Goal: Information Seeking & Learning: Learn about a topic

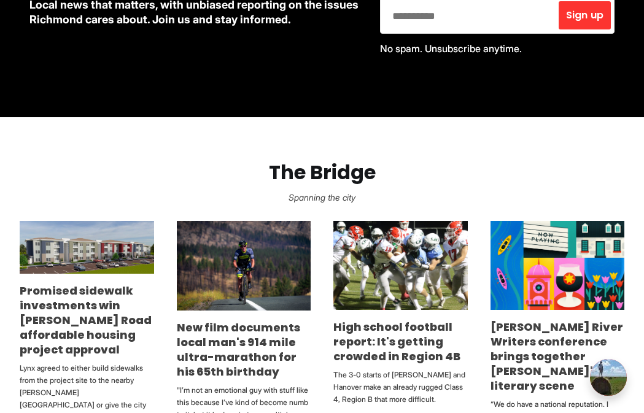
scroll to position [564, 0]
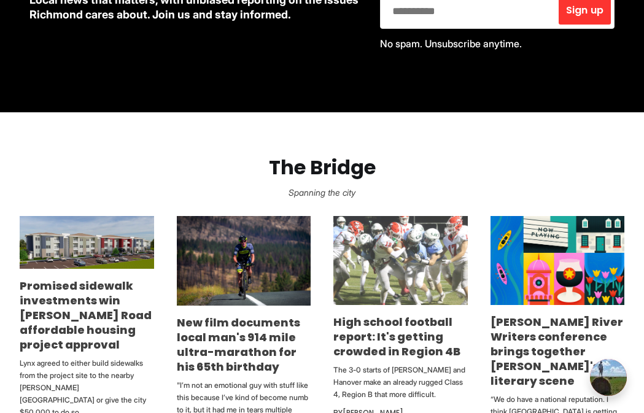
click at [401, 241] on img at bounding box center [400, 261] width 134 height 90
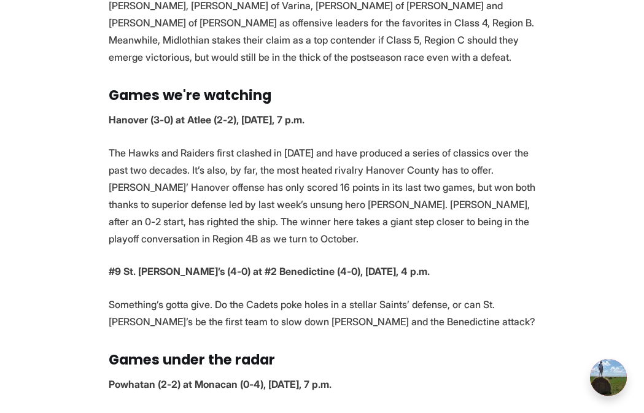
scroll to position [1728, 0]
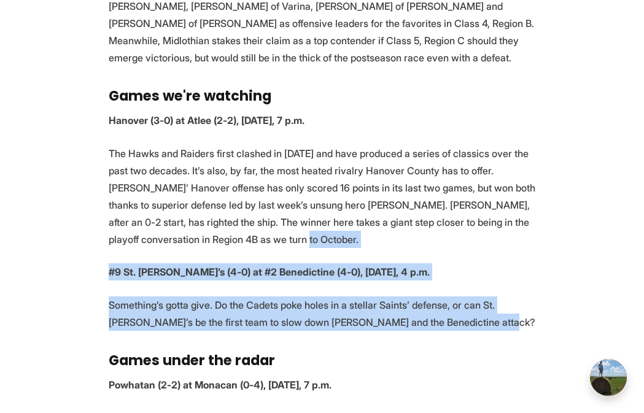
drag, startPoint x: 505, startPoint y: 251, endPoint x: 517, endPoint y: 175, distance: 77.1
click at [517, 175] on p "The Hawks and Raiders first clashed in [DATE] and have produced a series of cla…" at bounding box center [322, 196] width 427 height 103
drag, startPoint x: 503, startPoint y: 168, endPoint x: 525, endPoint y: 264, distance: 98.8
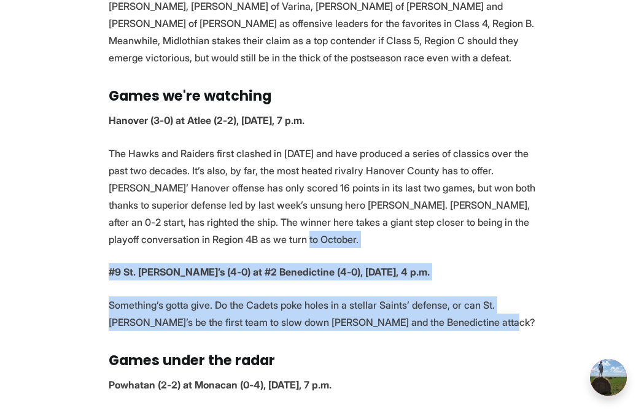
drag, startPoint x: 515, startPoint y: 257, endPoint x: 515, endPoint y: 177, distance: 80.4
click at [515, 177] on p "The Hawks and Raiders first clashed in [DATE] and have produced a series of cla…" at bounding box center [322, 196] width 427 height 103
drag, startPoint x: 515, startPoint y: 177, endPoint x: 515, endPoint y: 265, distance: 88.4
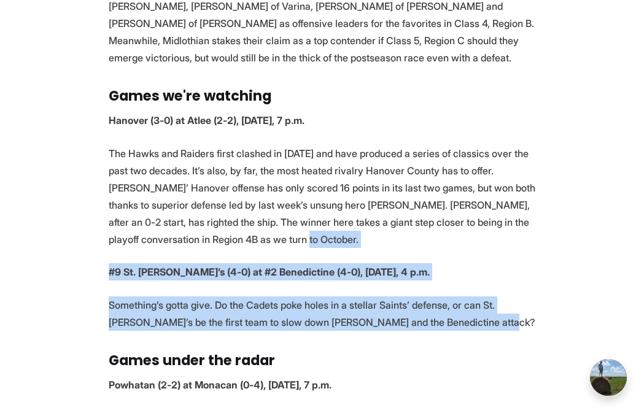
drag, startPoint x: 508, startPoint y: 250, endPoint x: 508, endPoint y: 175, distance: 74.2
click at [508, 175] on p "The Hawks and Raiders first clashed in 2003 and have produced a series of class…" at bounding box center [322, 196] width 427 height 103
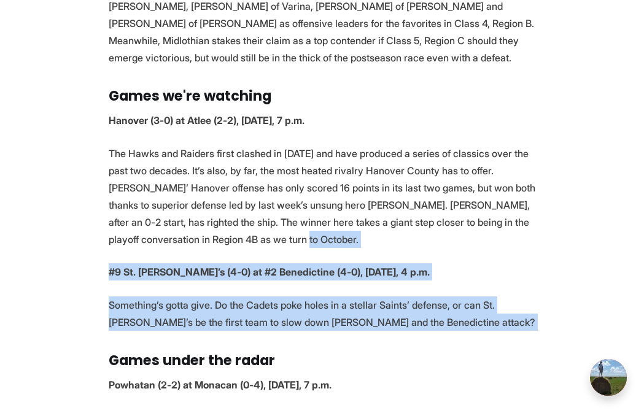
drag, startPoint x: 508, startPoint y: 175, endPoint x: 509, endPoint y: 253, distance: 77.3
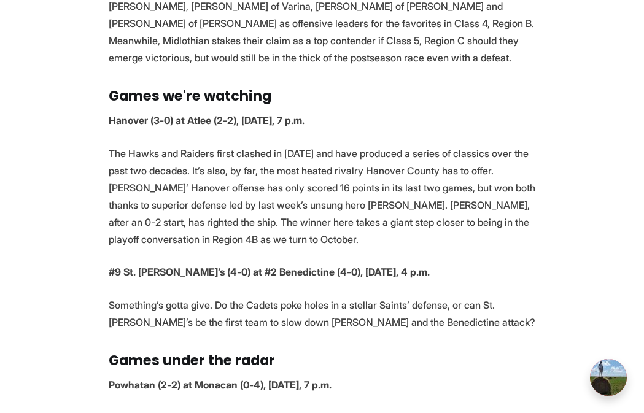
click at [509, 296] on p "Something’s gotta give. Do the Cadets poke holes in a stellar Saints’ defense, …" at bounding box center [322, 313] width 427 height 34
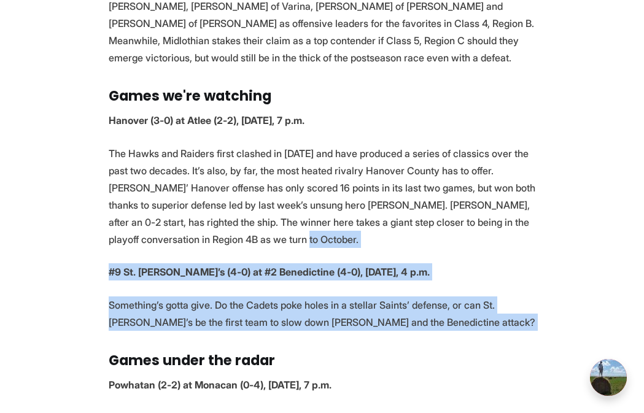
drag, startPoint x: 523, startPoint y: 261, endPoint x: 510, endPoint y: 184, distance: 77.7
drag, startPoint x: 510, startPoint y: 184, endPoint x: 517, endPoint y: 252, distance: 68.4
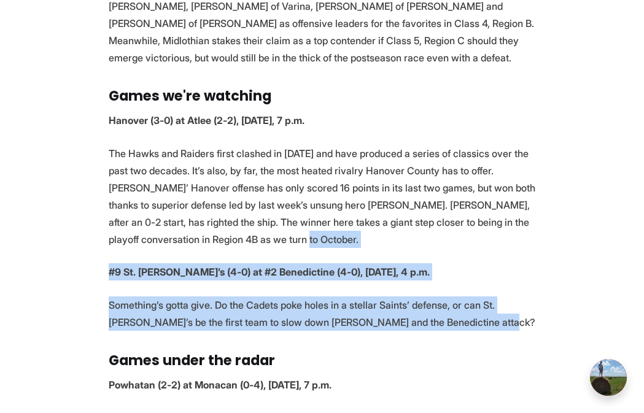
click at [517, 296] on p "Something’s gotta give. Do the Cadets poke holes in a stellar Saints’ defense, …" at bounding box center [322, 313] width 427 height 34
drag, startPoint x: 520, startPoint y: 252, endPoint x: 512, endPoint y: 182, distance: 70.4
drag, startPoint x: 512, startPoint y: 182, endPoint x: 512, endPoint y: 255, distance: 73.0
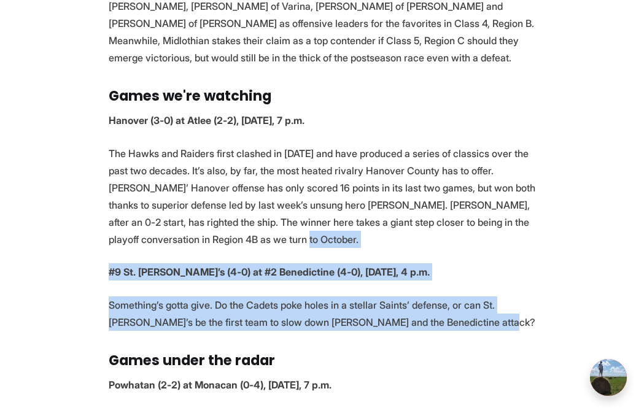
click at [512, 296] on p "Something’s gotta give. Do the Cadets poke holes in a stellar Saints’ defense, …" at bounding box center [322, 313] width 427 height 34
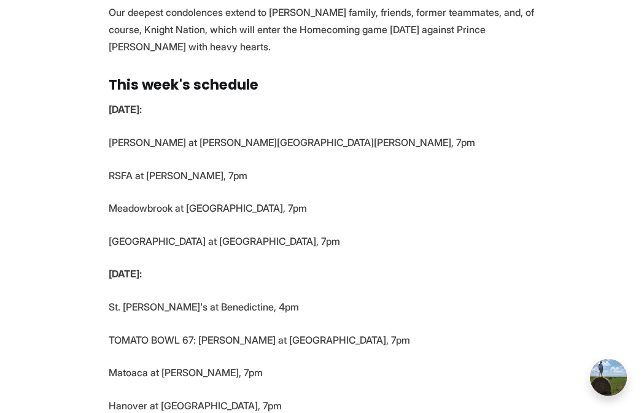
scroll to position [3467, 0]
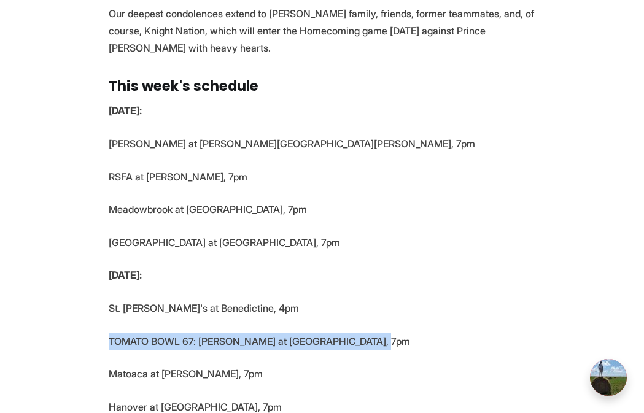
drag, startPoint x: 436, startPoint y: 201, endPoint x: 436, endPoint y: 169, distance: 31.3
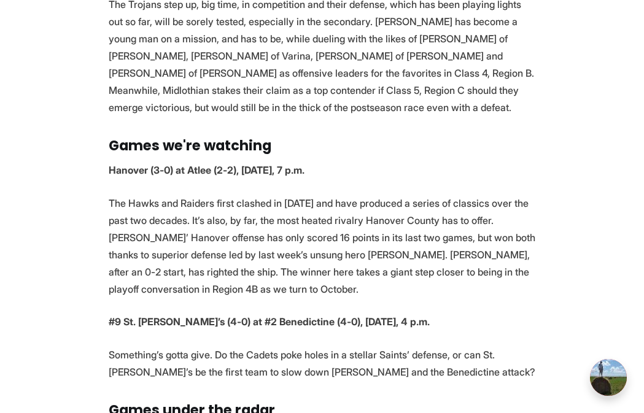
scroll to position [1658, 0]
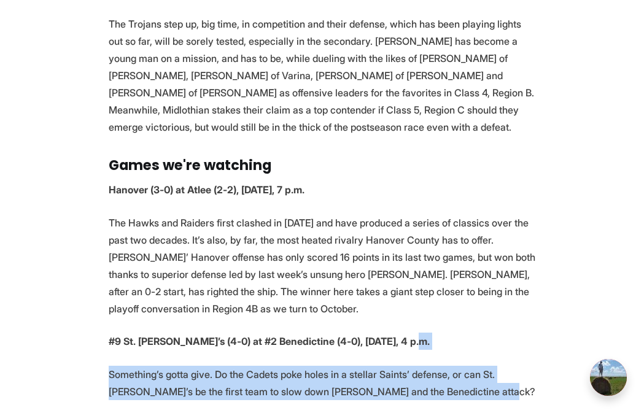
drag, startPoint x: 498, startPoint y: 266, endPoint x: 501, endPoint y: 325, distance: 59.6
click at [501, 366] on p "Something’s gotta give. Do the Cadets poke holes in a stellar Saints’ defense, …" at bounding box center [322, 383] width 427 height 34
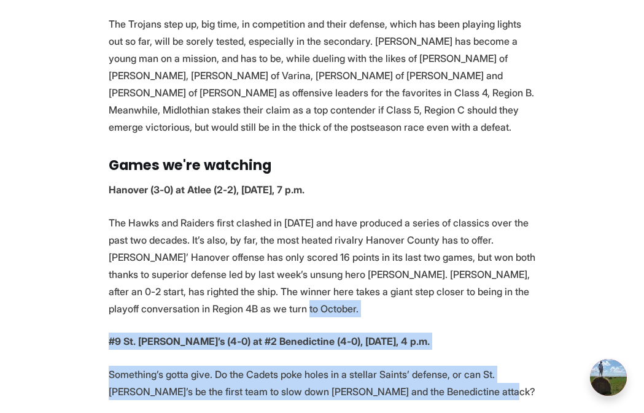
drag, startPoint x: 547, startPoint y: 336, endPoint x: 520, endPoint y: 248, distance: 91.8
drag, startPoint x: 480, startPoint y: 244, endPoint x: 504, endPoint y: 317, distance: 77.2
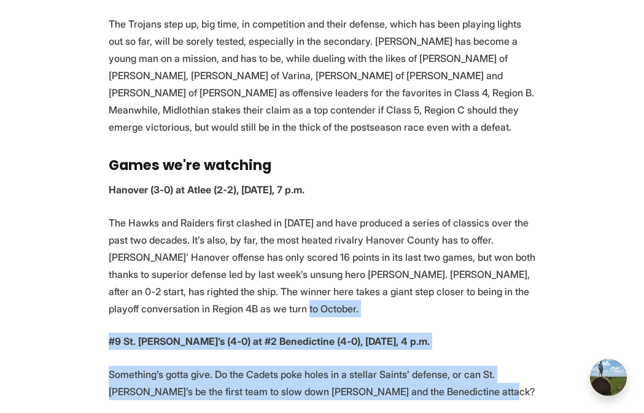
click at [499, 366] on p "Something’s gotta give. Do the Cadets poke holes in a stellar Saints’ defense, …" at bounding box center [322, 383] width 427 height 34
drag, startPoint x: 510, startPoint y: 350, endPoint x: 483, endPoint y: 247, distance: 107.0
click at [484, 247] on p "The Hawks and Raiders first clashed in 2003 and have produced a series of class…" at bounding box center [322, 265] width 427 height 103
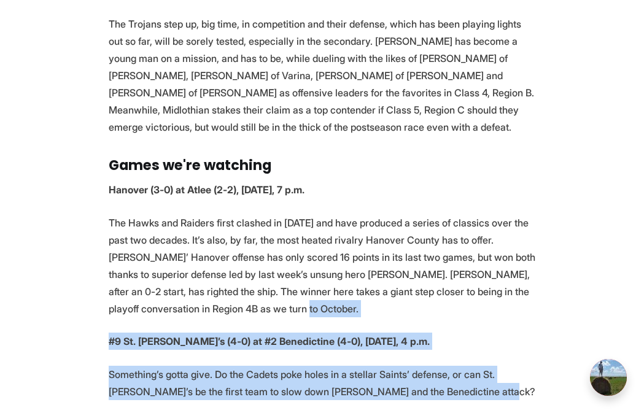
drag, startPoint x: 506, startPoint y: 253, endPoint x: 516, endPoint y: 329, distance: 76.8
click at [516, 366] on p "Something’s gotta give. Do the Cadets poke holes in a stellar Saints’ defense, …" at bounding box center [322, 383] width 427 height 34
drag, startPoint x: 508, startPoint y: 333, endPoint x: 512, endPoint y: 256, distance: 77.4
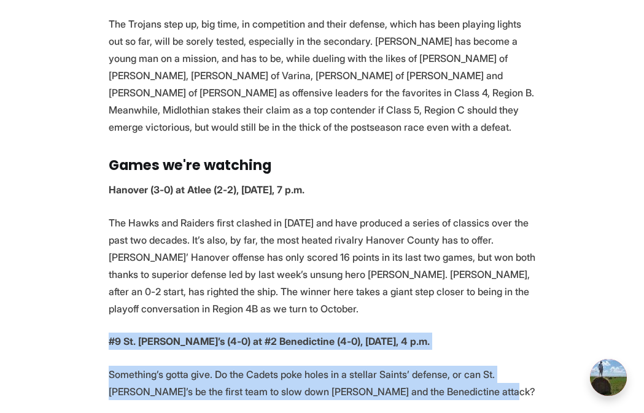
drag, startPoint x: 497, startPoint y: 247, endPoint x: 498, endPoint y: 329, distance: 82.8
click at [498, 366] on p "Something’s gotta give. Do the Cadets poke holes in a stellar Saints’ defense, …" at bounding box center [322, 383] width 427 height 34
drag, startPoint x: 504, startPoint y: 331, endPoint x: 504, endPoint y: 262, distance: 69.3
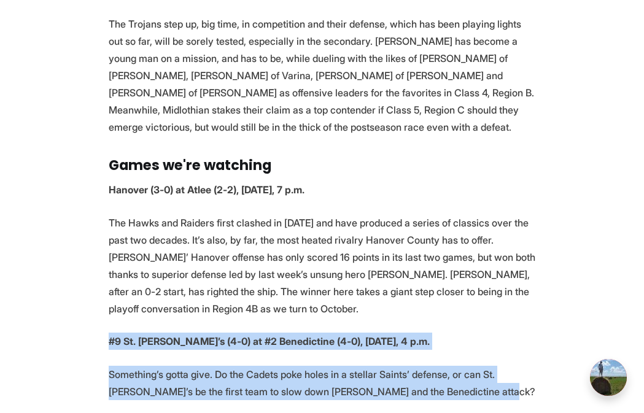
drag, startPoint x: 498, startPoint y: 257, endPoint x: 498, endPoint y: 322, distance: 65.0
click at [498, 366] on p "Something’s gotta give. Do the Cadets poke holes in a stellar Saints’ defense, …" at bounding box center [322, 383] width 427 height 34
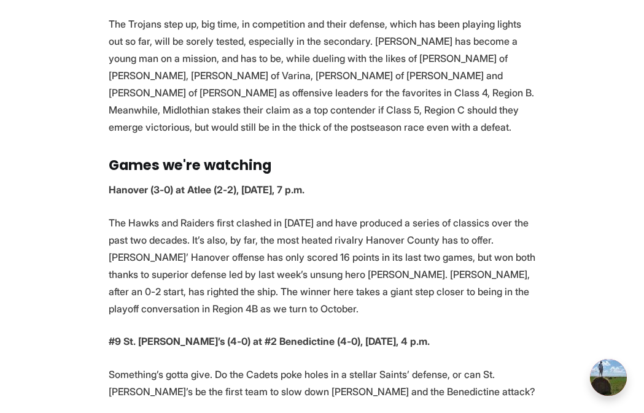
drag, startPoint x: 542, startPoint y: 191, endPoint x: 557, endPoint y: 195, distance: 14.4
drag, startPoint x: 549, startPoint y: 182, endPoint x: 563, endPoint y: 196, distance: 20.4
drag, startPoint x: 557, startPoint y: 195, endPoint x: 561, endPoint y: 188, distance: 8.2
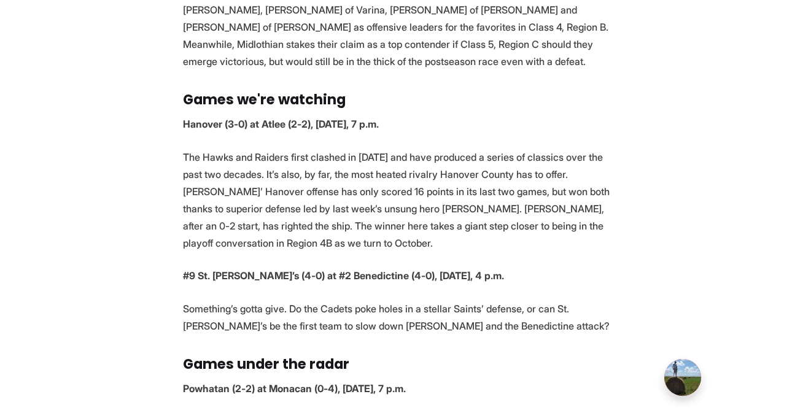
scroll to position [1725, 0]
